Goal: Check status: Check status

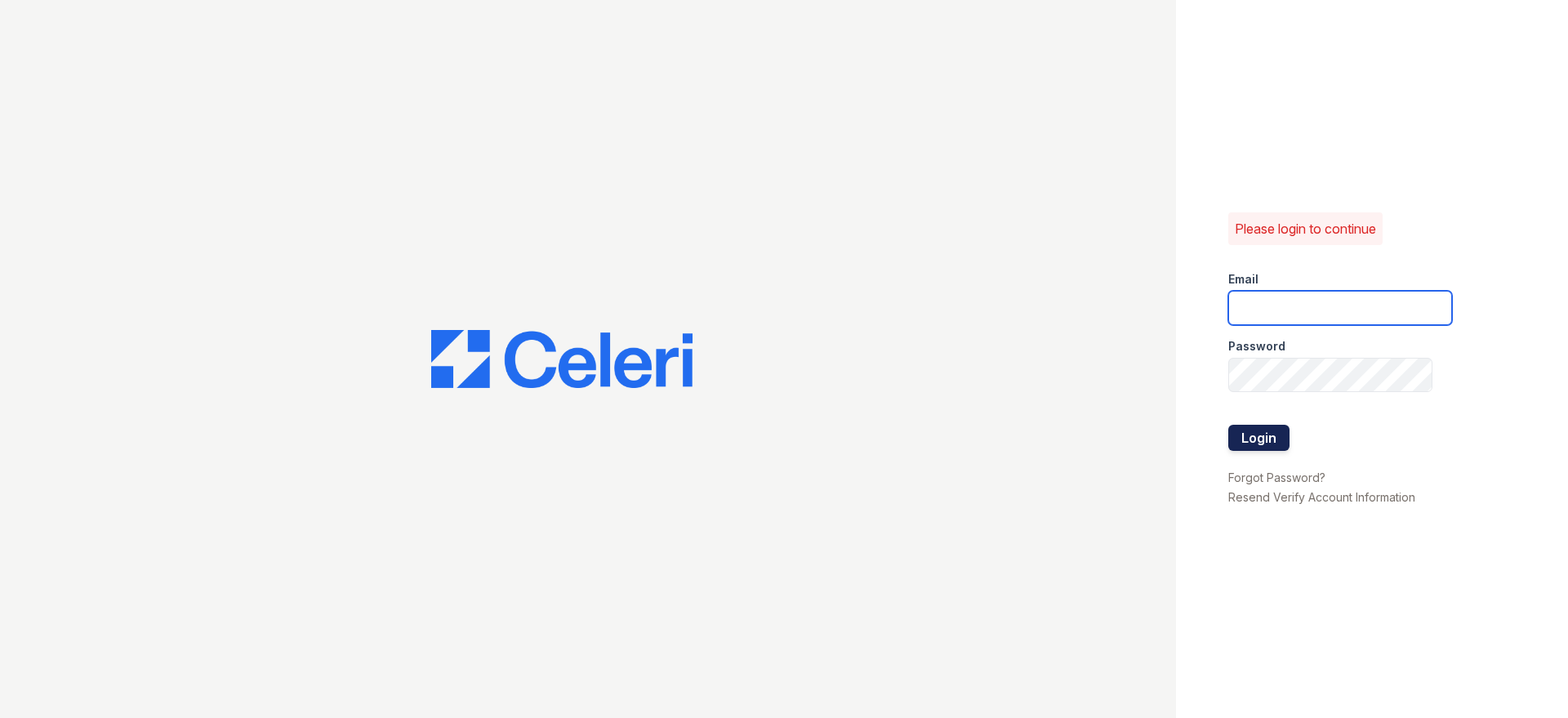
type input "[PERSON_NAME][DOMAIN_NAME][EMAIL_ADDRESS][DOMAIN_NAME]"
click at [1270, 444] on button "Login" at bounding box center [1258, 438] width 61 height 26
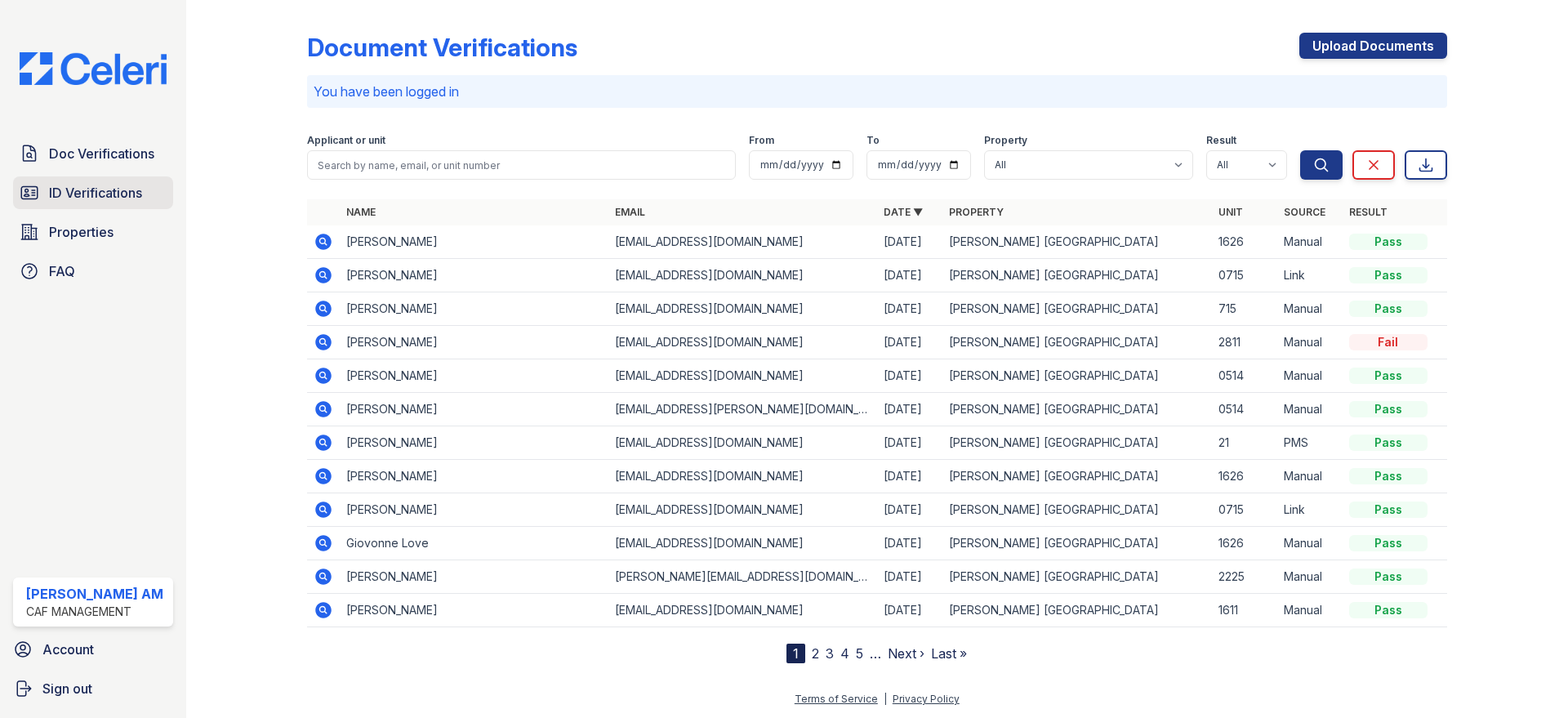
click at [112, 192] on span "ID Verifications" at bounding box center [95, 192] width 93 height 20
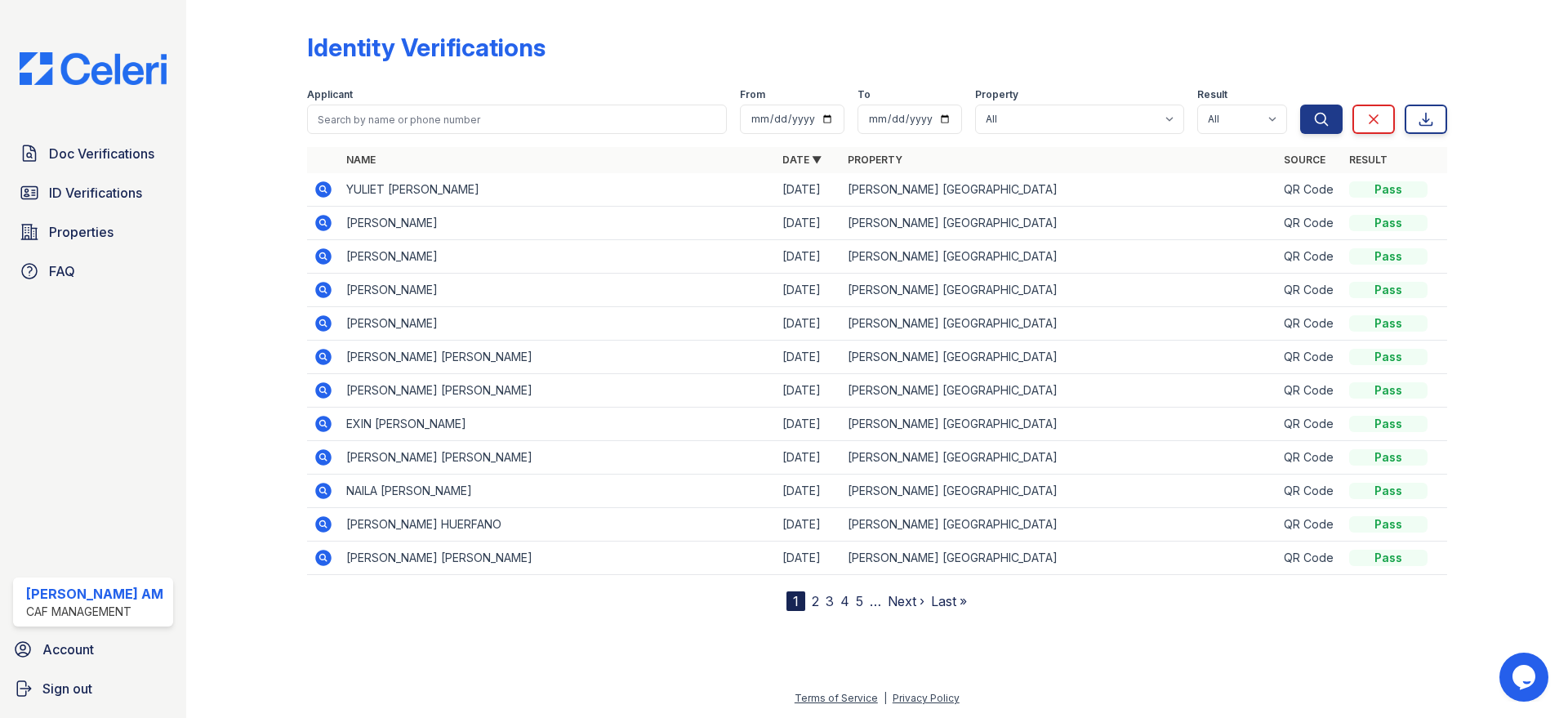
click at [321, 188] on icon at bounding box center [322, 188] width 4 height 4
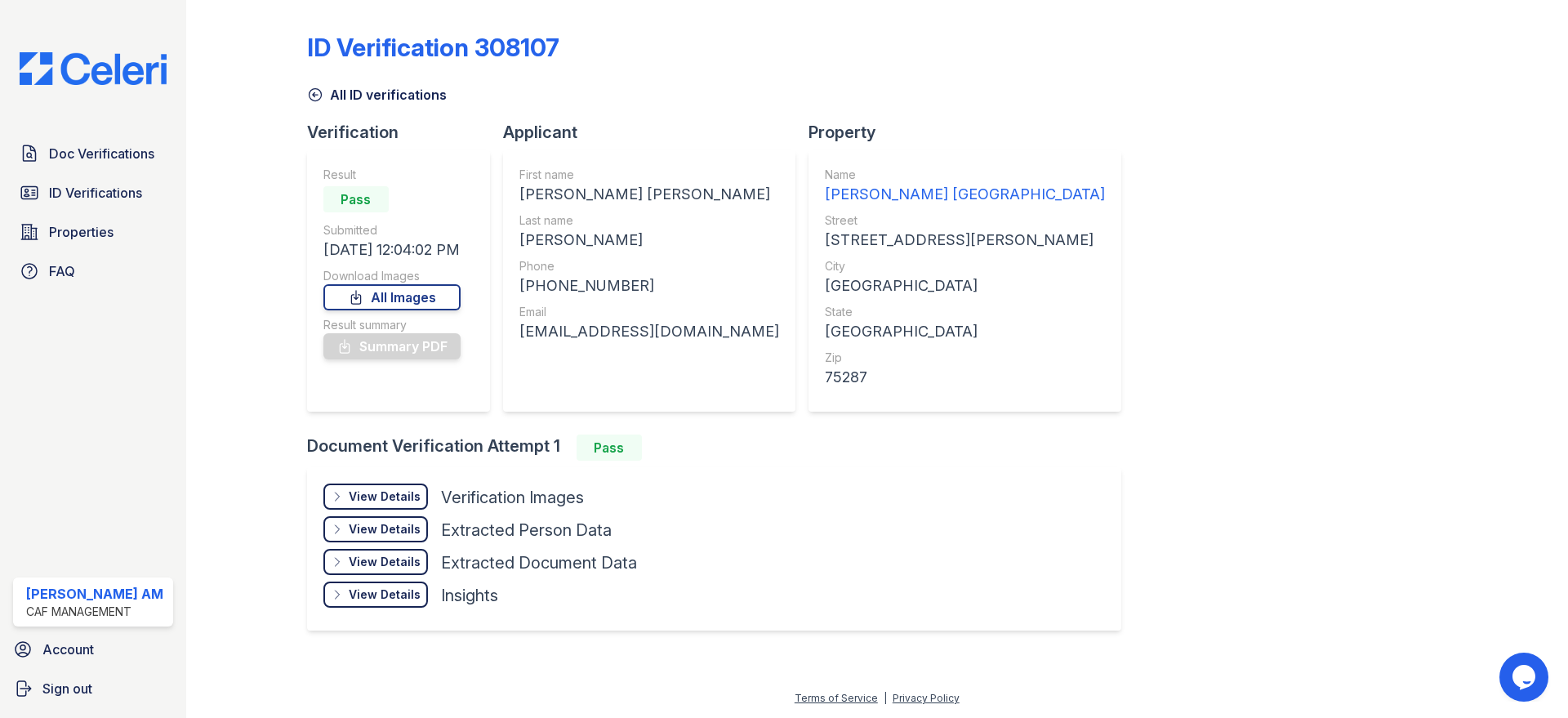
click at [308, 90] on icon at bounding box center [314, 94] width 16 height 16
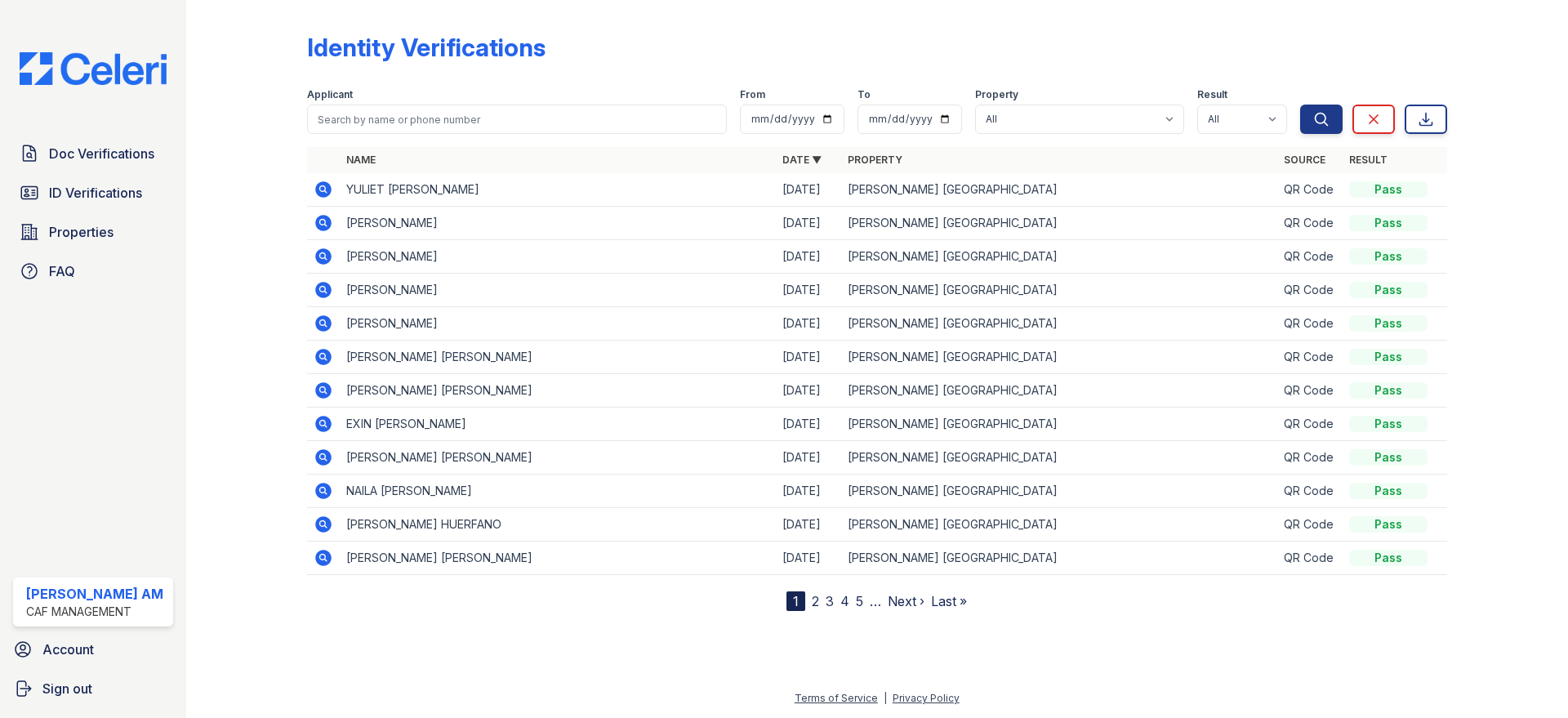
click at [327, 178] on td at bounding box center [323, 191] width 33 height 34
click at [322, 189] on icon at bounding box center [322, 188] width 4 height 4
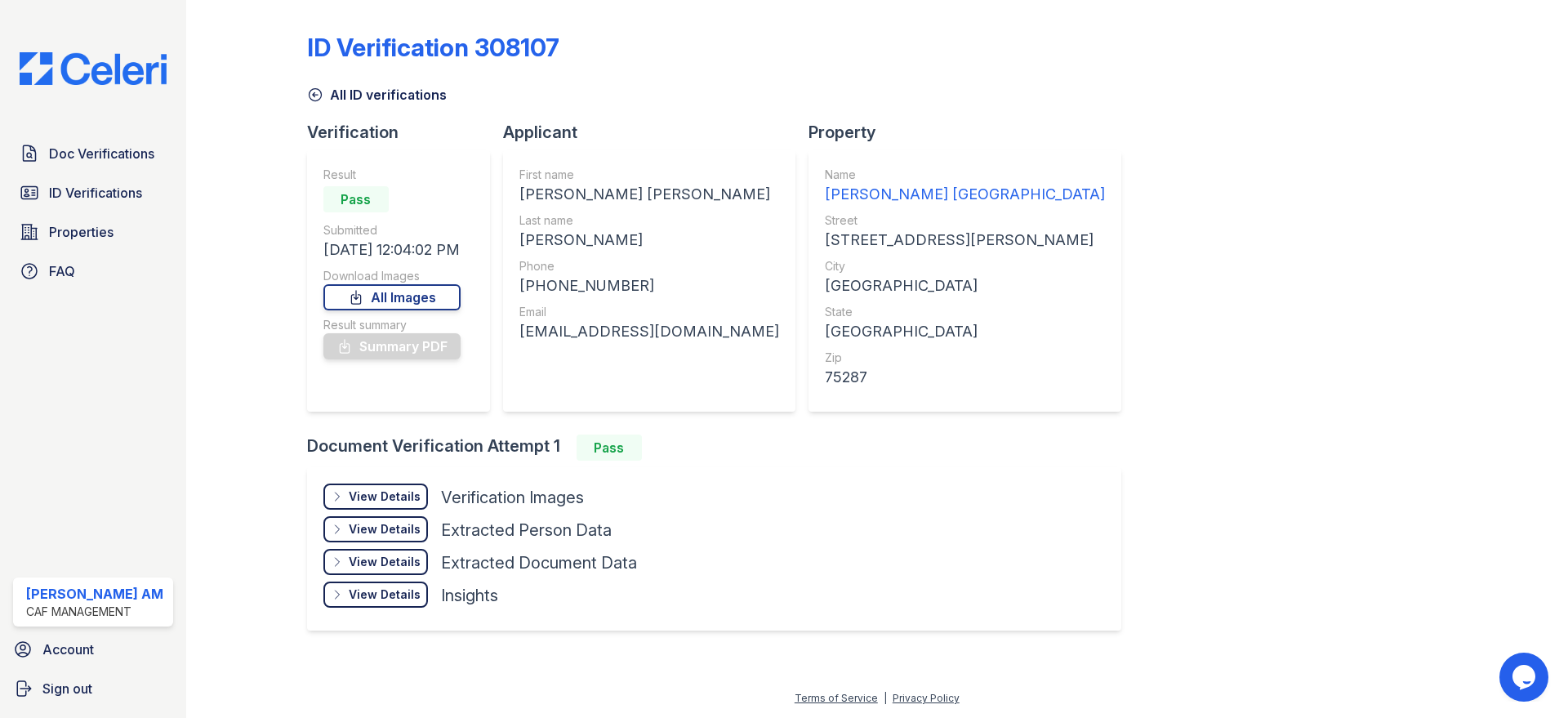
click at [388, 496] on div "View Details" at bounding box center [385, 496] width 72 height 16
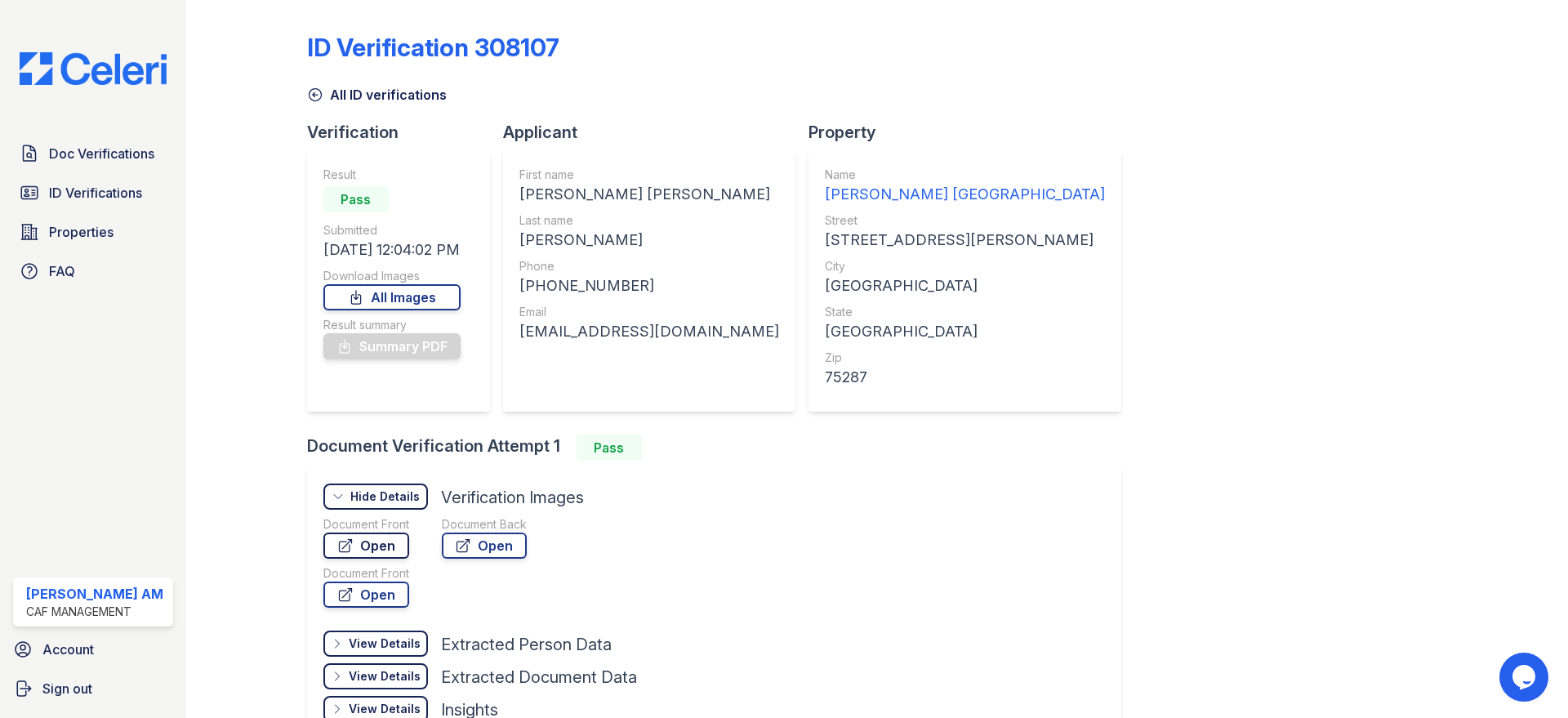
click at [365, 549] on link "Open" at bounding box center [366, 546] width 85 height 26
